Goal: Task Accomplishment & Management: Use online tool/utility

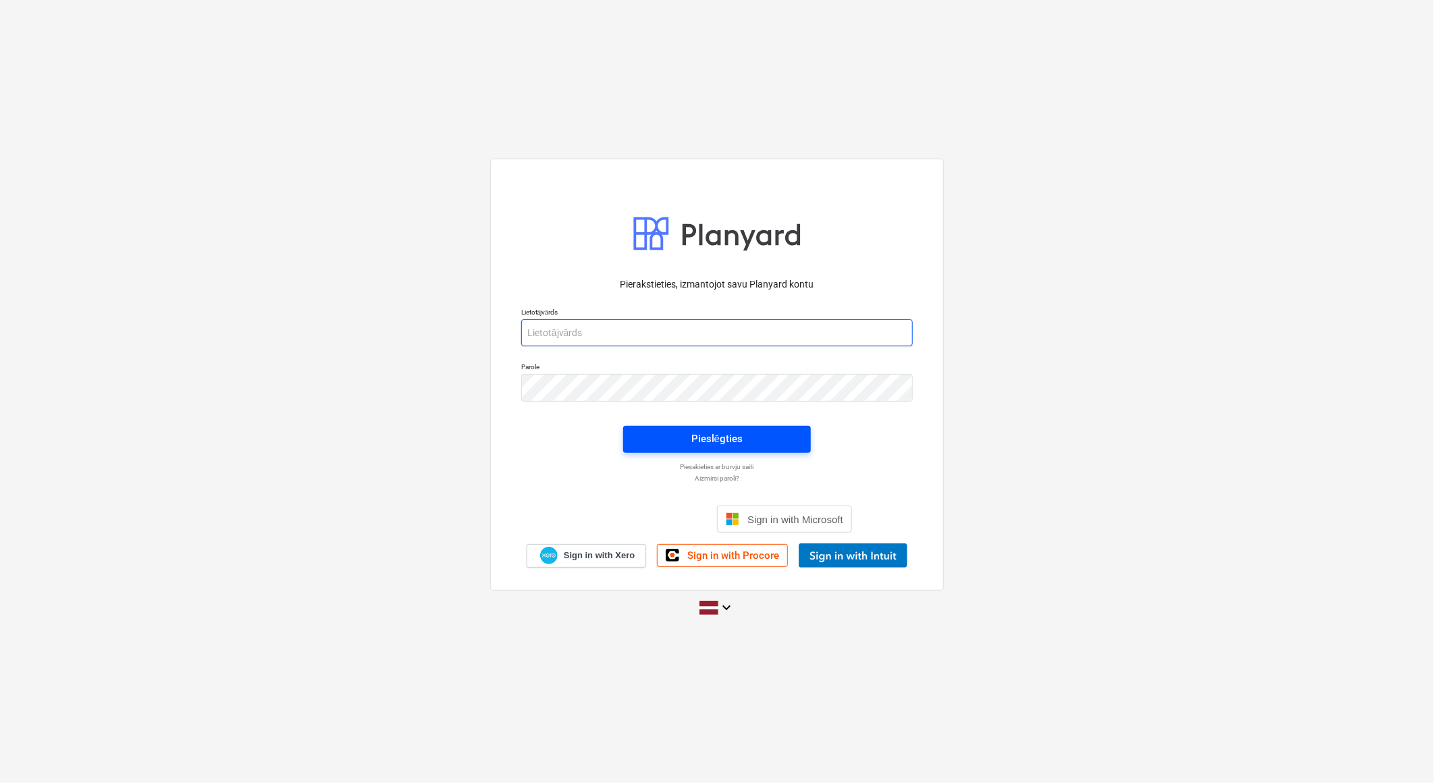
type input "beate.bardina@bonava.com"
click at [780, 432] on span "Pieslēgties" at bounding box center [716, 439] width 155 height 18
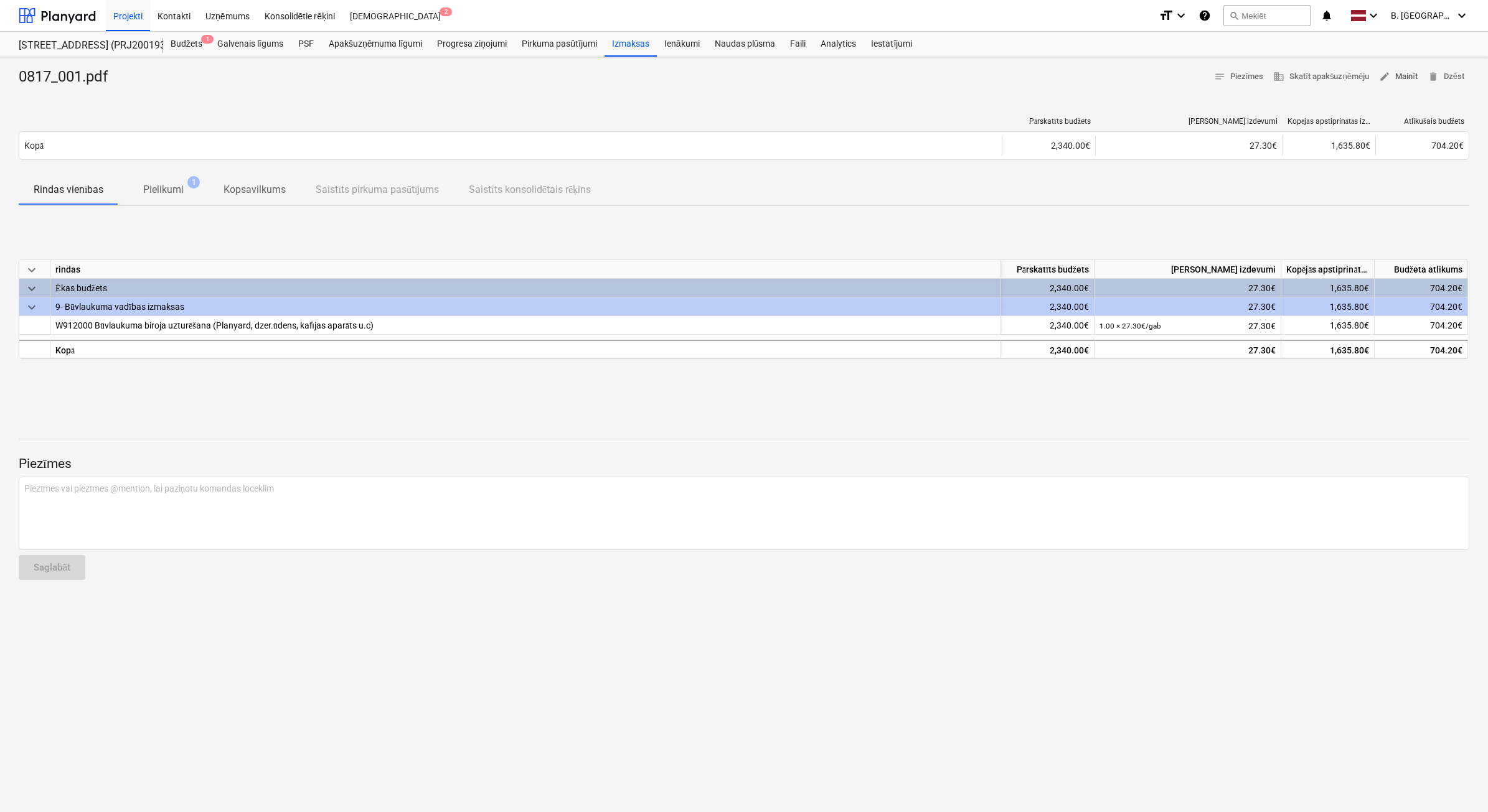
click at [1401, 72] on span "edit Mainīt" at bounding box center [1399, 77] width 39 height 15
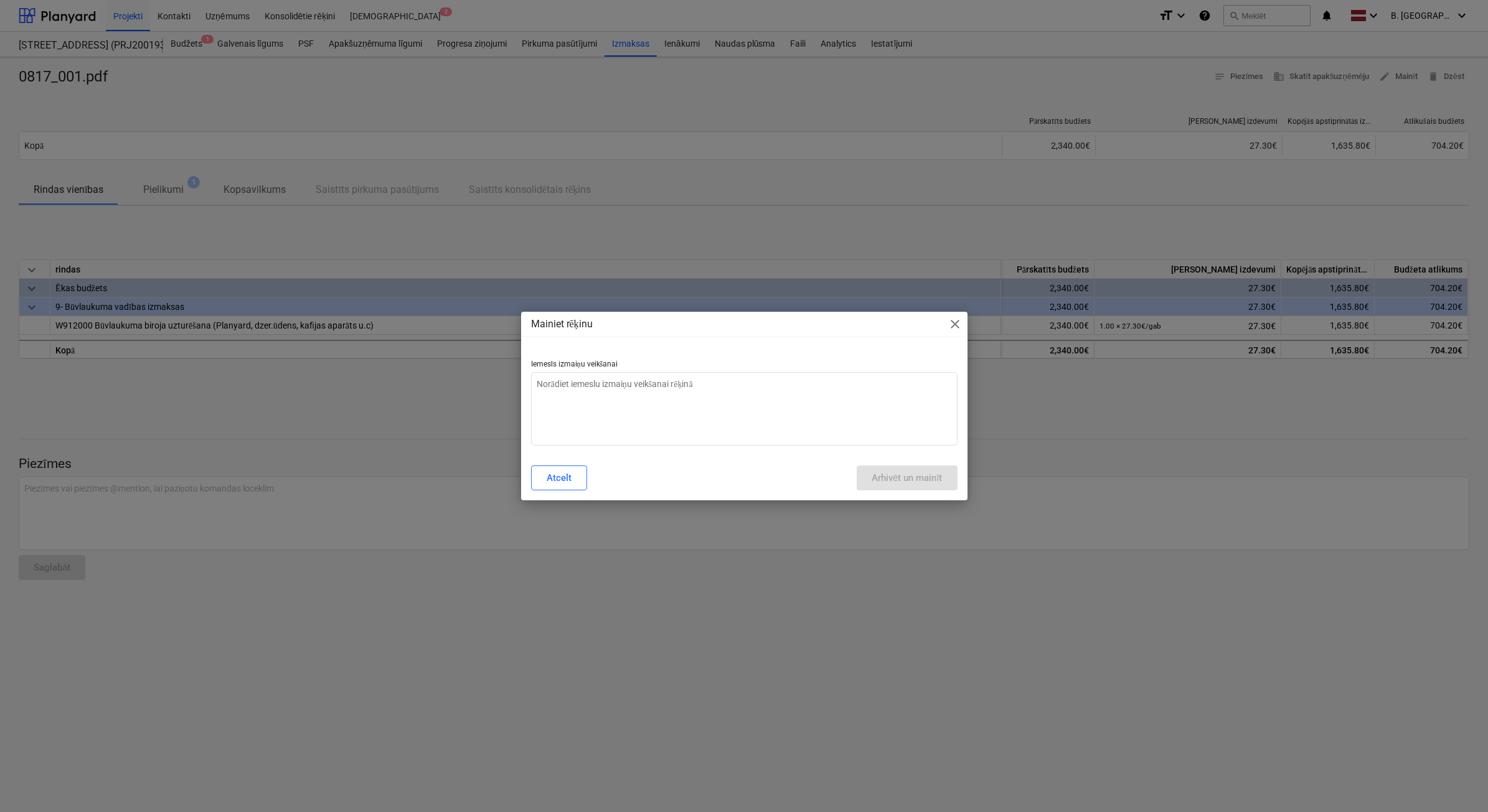
type textarea "x"
click at [713, 441] on textarea at bounding box center [744, 409] width 427 height 74
type textarea "N"
type textarea "x"
type textarea "Ne"
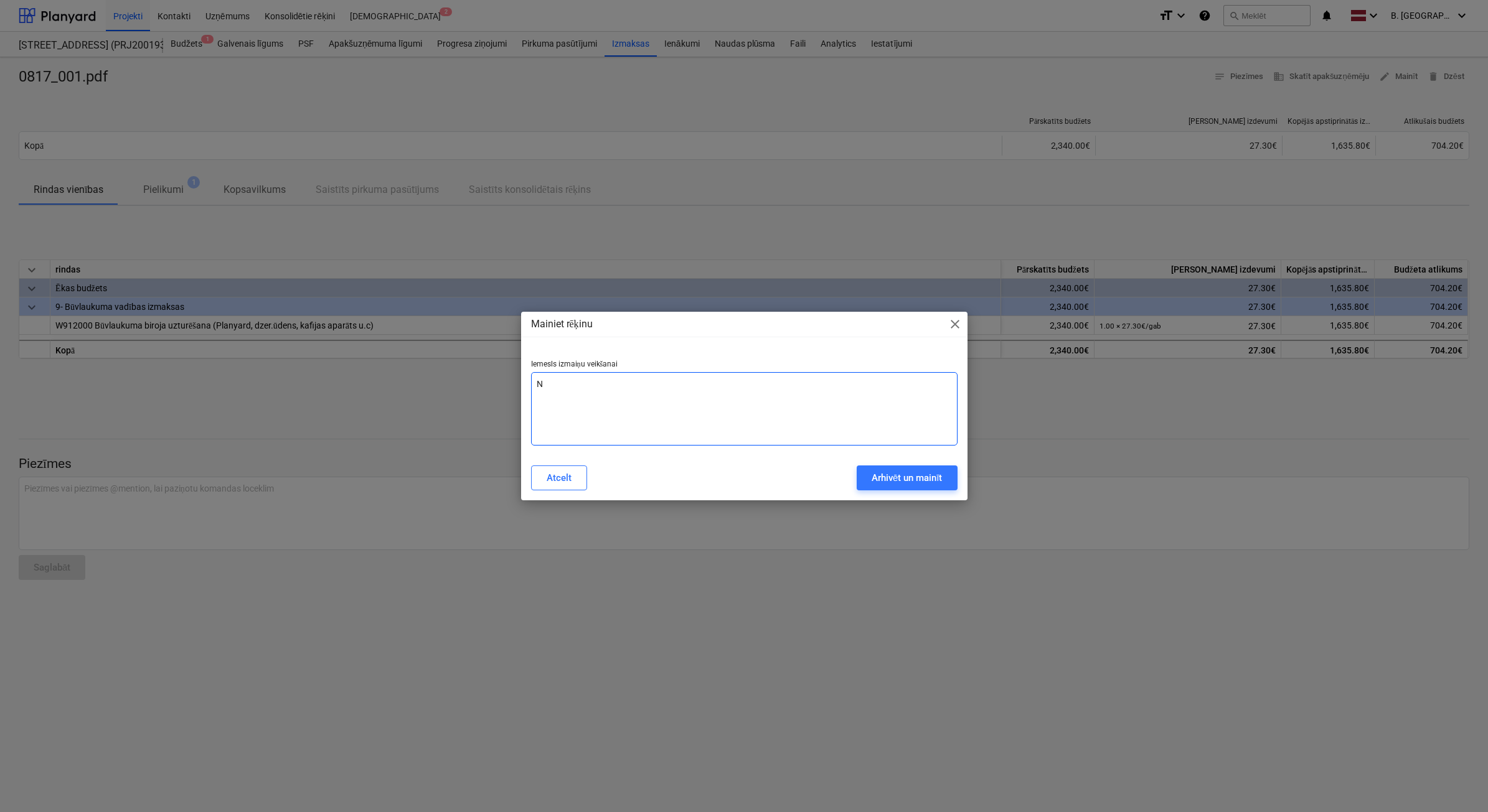
type textarea "x"
type textarea "Nep"
type textarea "x"
type textarea "Nepa"
type textarea "x"
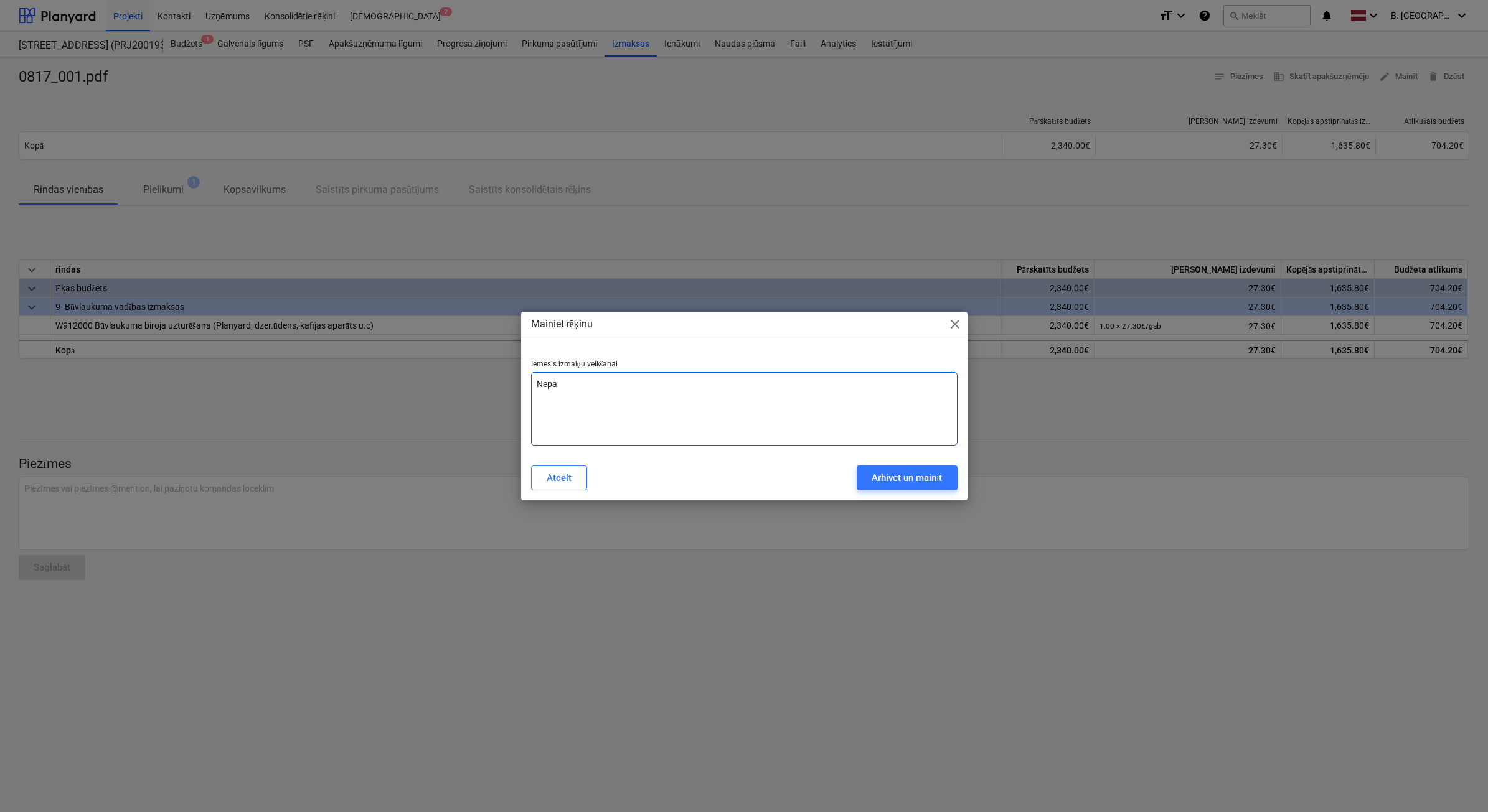
type textarea "Nepar"
type textarea "x"
type textarea "Nepare"
type textarea "x"
type textarea "Neparei"
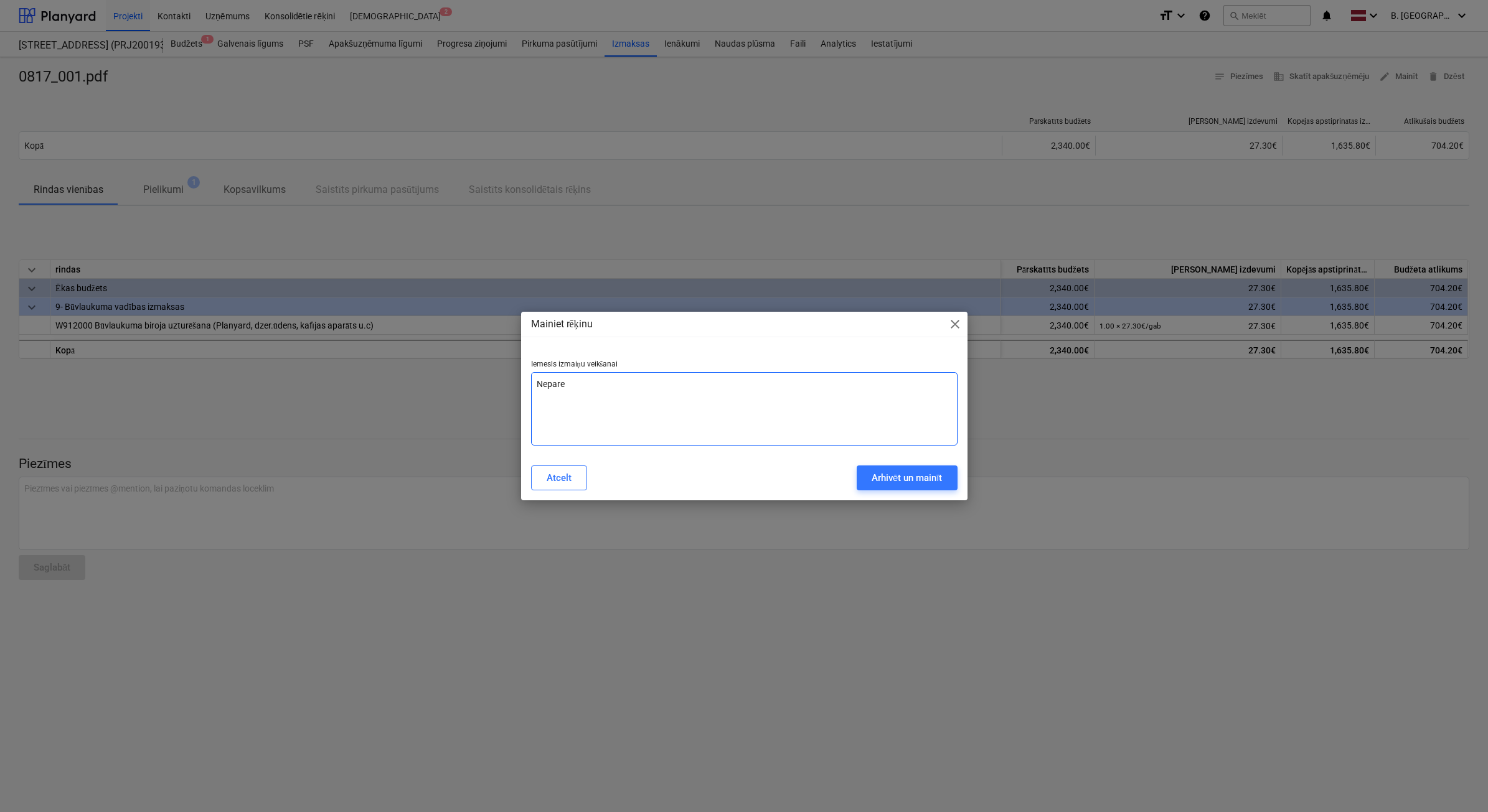
type textarea "x"
type textarea "Nepareiz"
type textarea "x"
type textarea "Nepareiza"
type textarea "x"
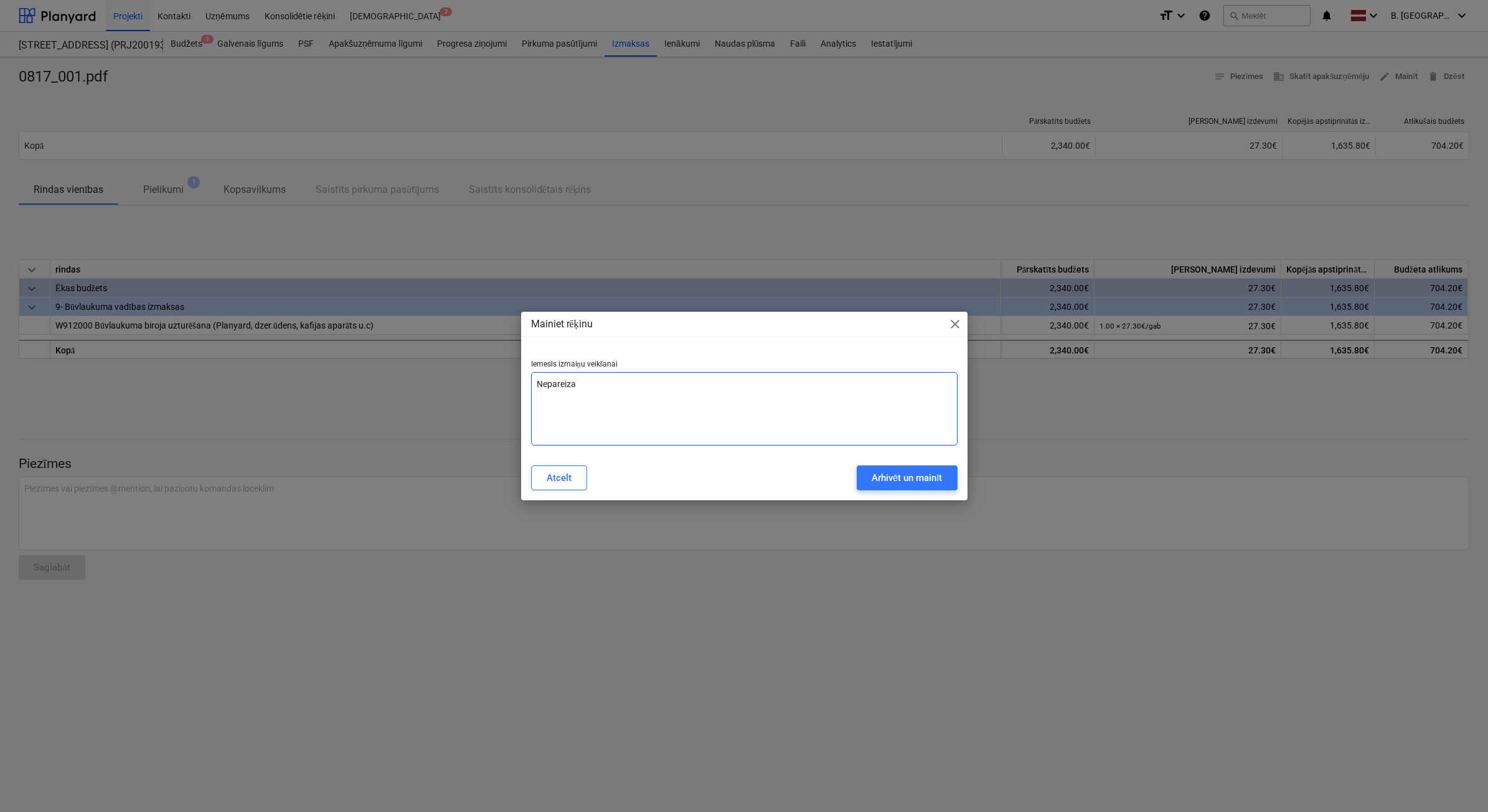
type textarea "Nepareiza"
type textarea "x"
type textarea "Nepareiza s"
type textarea "x"
type textarea "Nepareiza su"
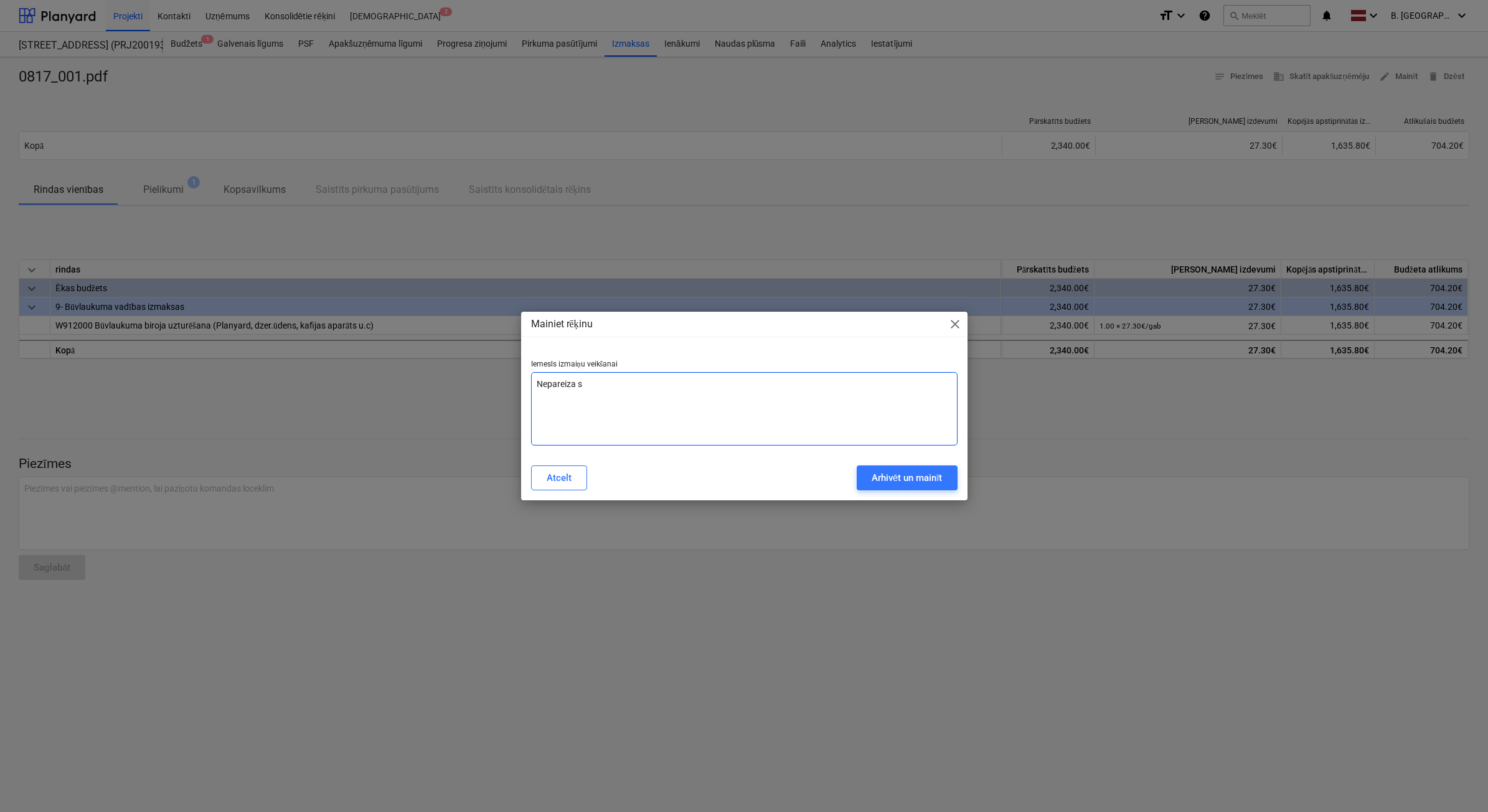
type textarea "x"
type textarea "Nepareiza sum,"
type textarea "x"
type textarea "Nepareiza sum"
type textarea "x"
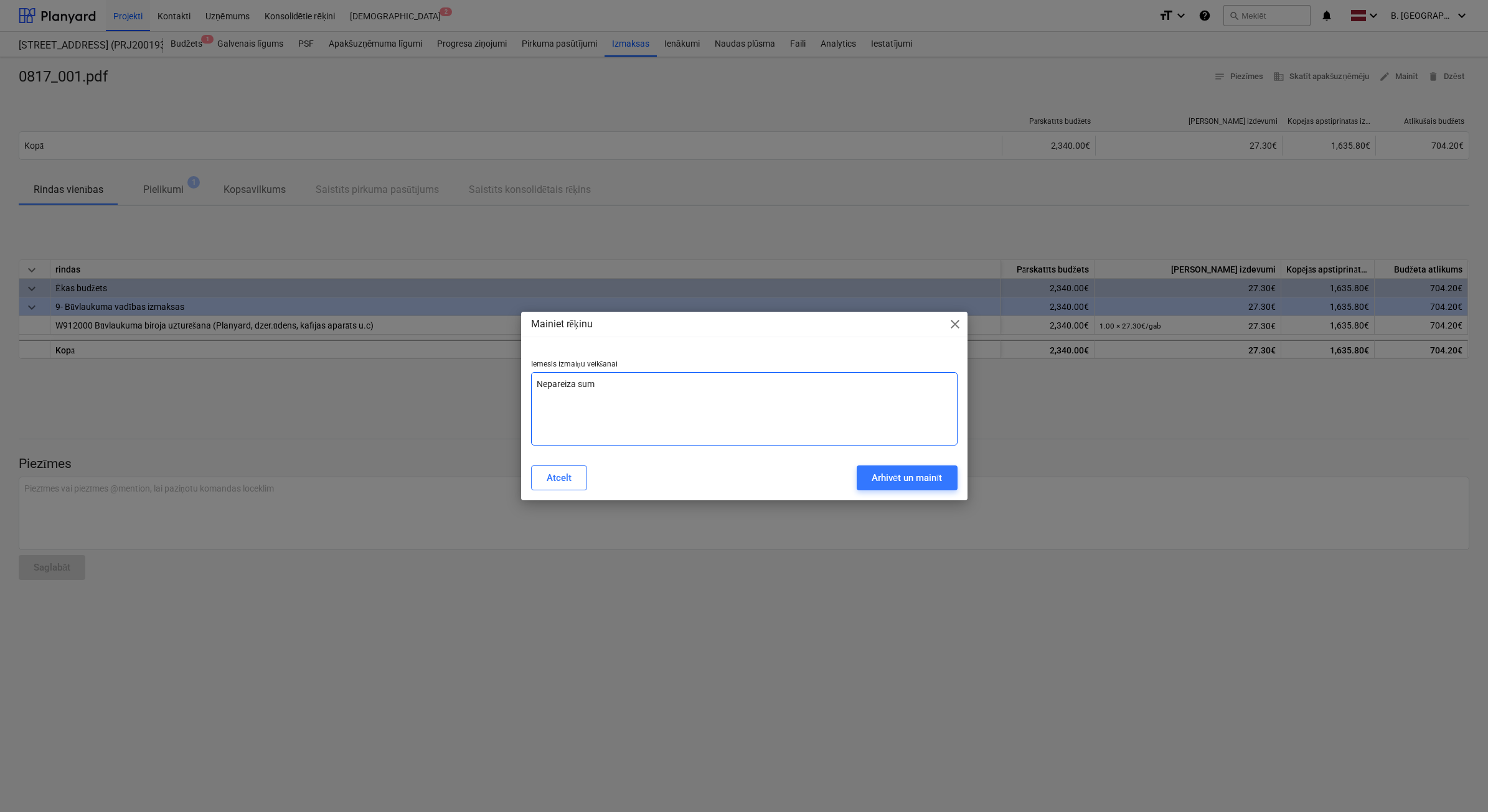
type textarea "Nepareiza summ"
type textarea "x"
type textarea "Nepareiza summa"
type textarea "x"
type textarea "Nepareiza summa"
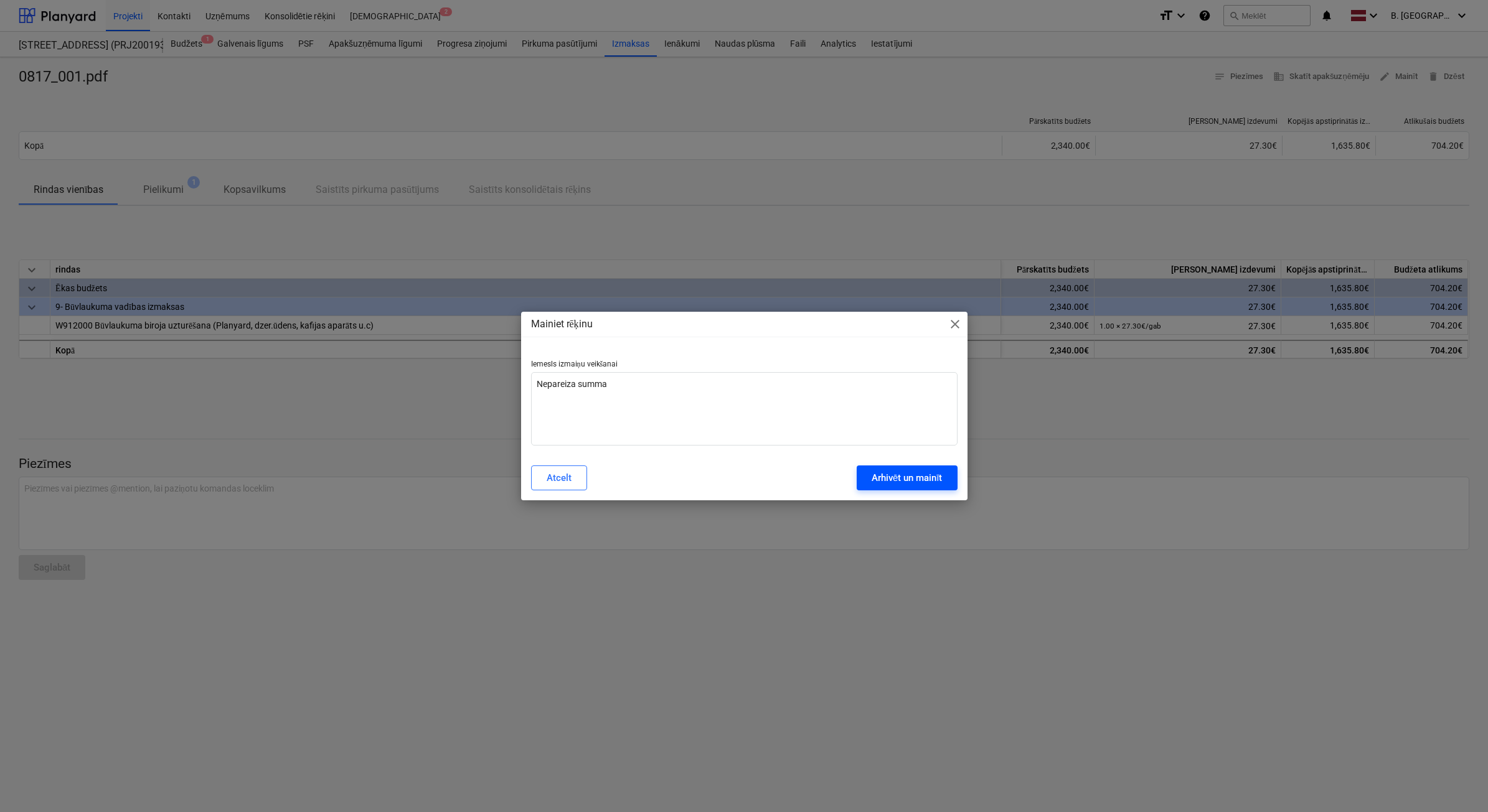
click at [914, 471] on div "Arhivēt un mainīt" at bounding box center [906, 478] width 71 height 17
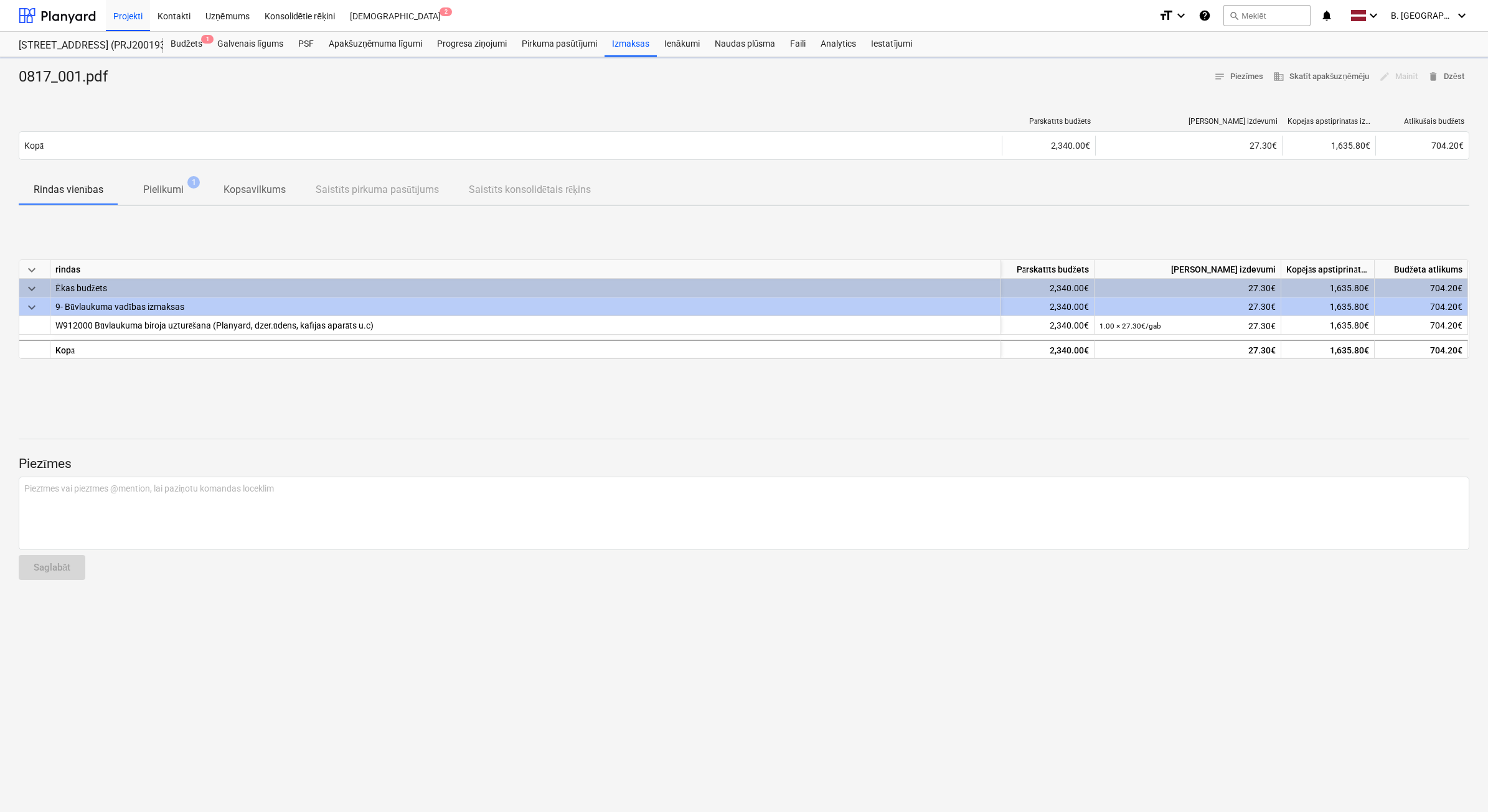
type textarea "x"
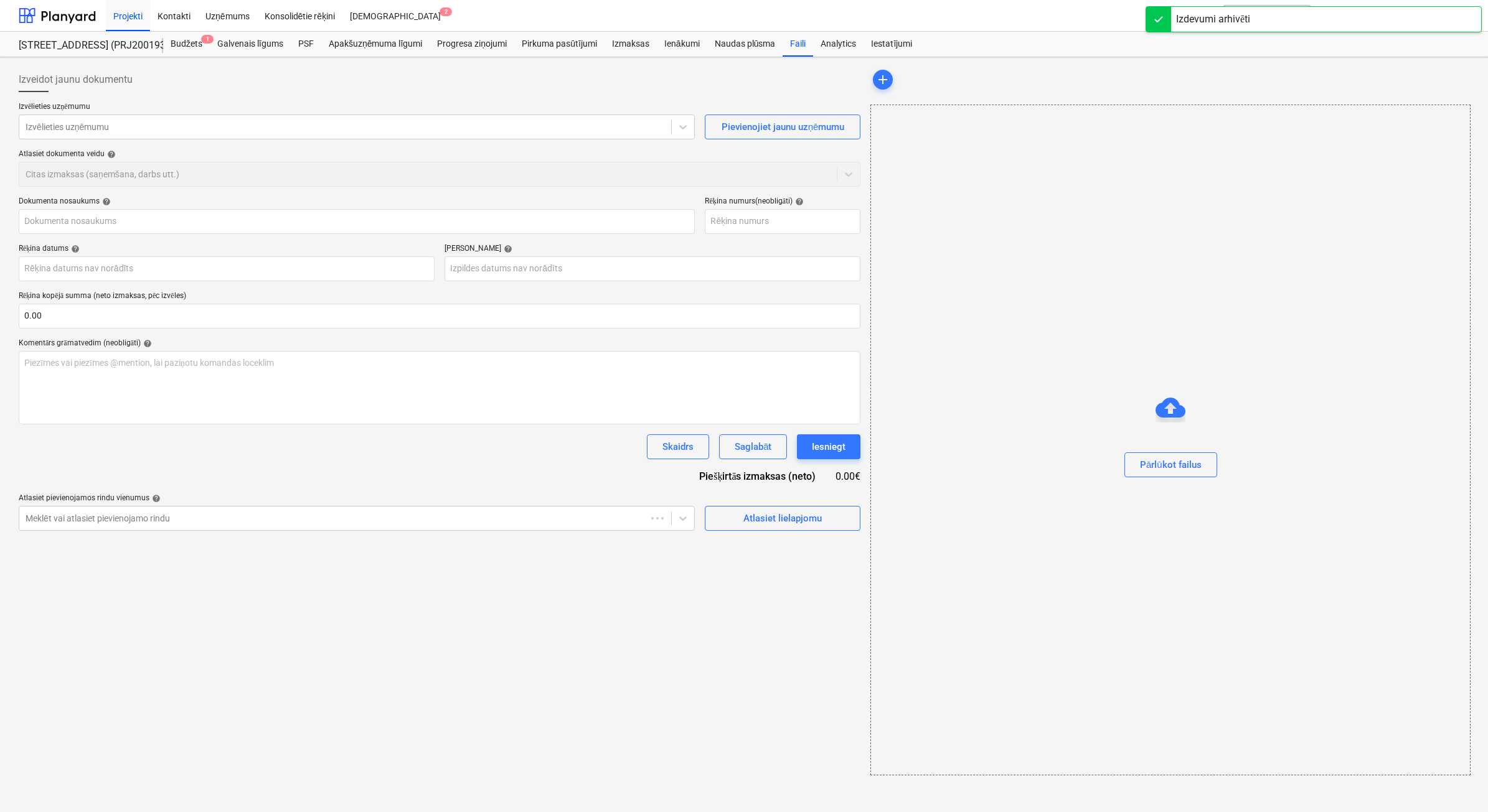
type input "0817_001.pdf"
type input "24 Sep 2025"
type input "09 Oct 2025"
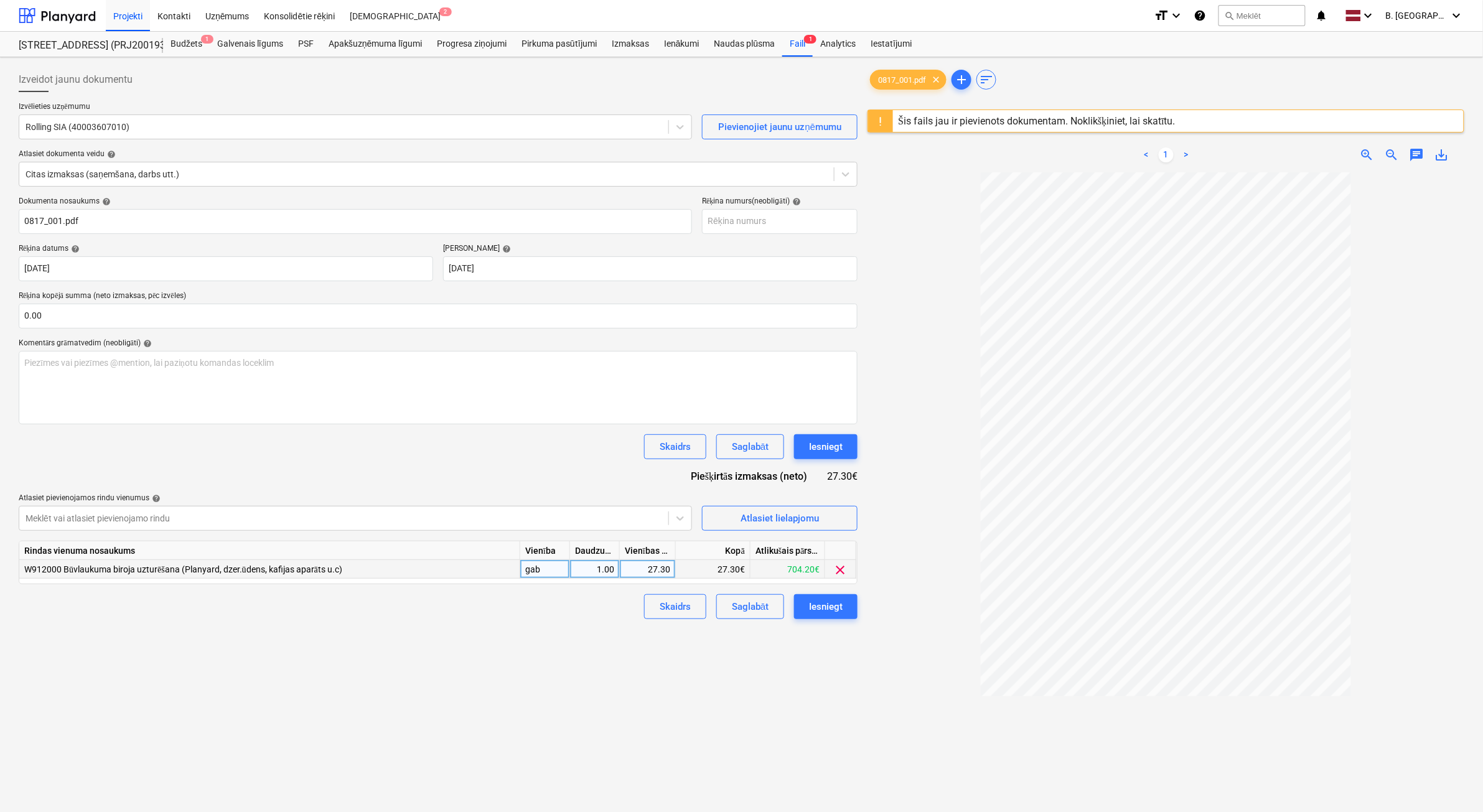
click at [643, 561] on div "27.30" at bounding box center [647, 570] width 45 height 18
type input "30.74"
drag, startPoint x: 819, startPoint y: 604, endPoint x: 828, endPoint y: 608, distance: 9.8
click at [828, 608] on div "Iesniegt" at bounding box center [826, 607] width 33 height 17
